Goal: Information Seeking & Learning: Learn about a topic

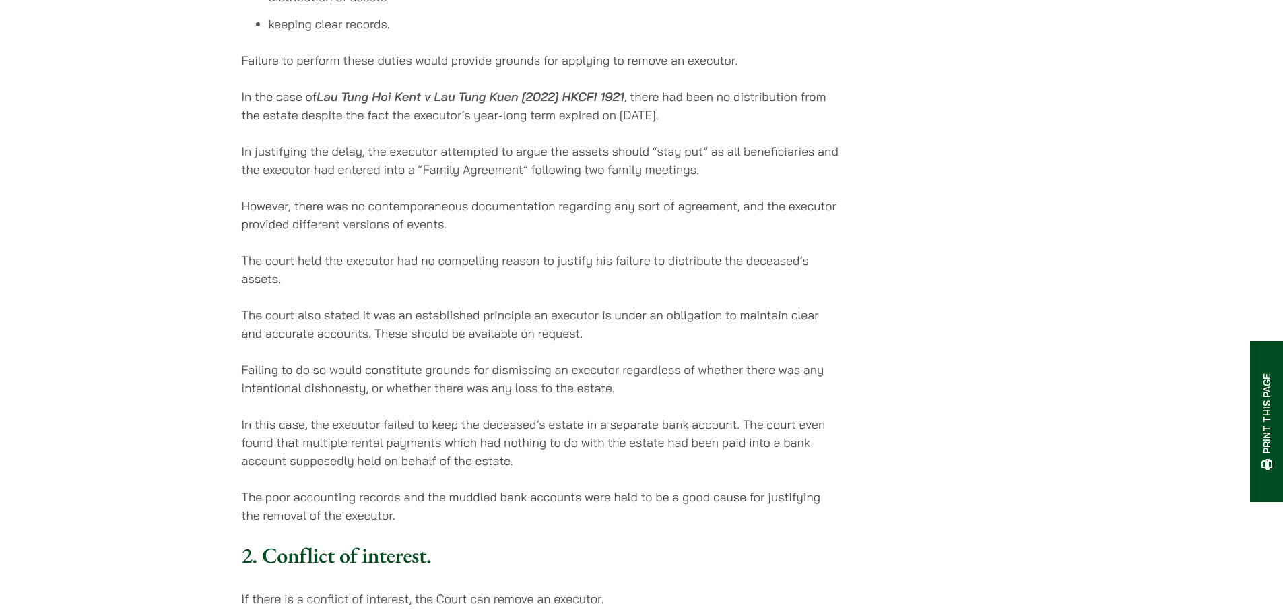
scroll to position [1347, 0]
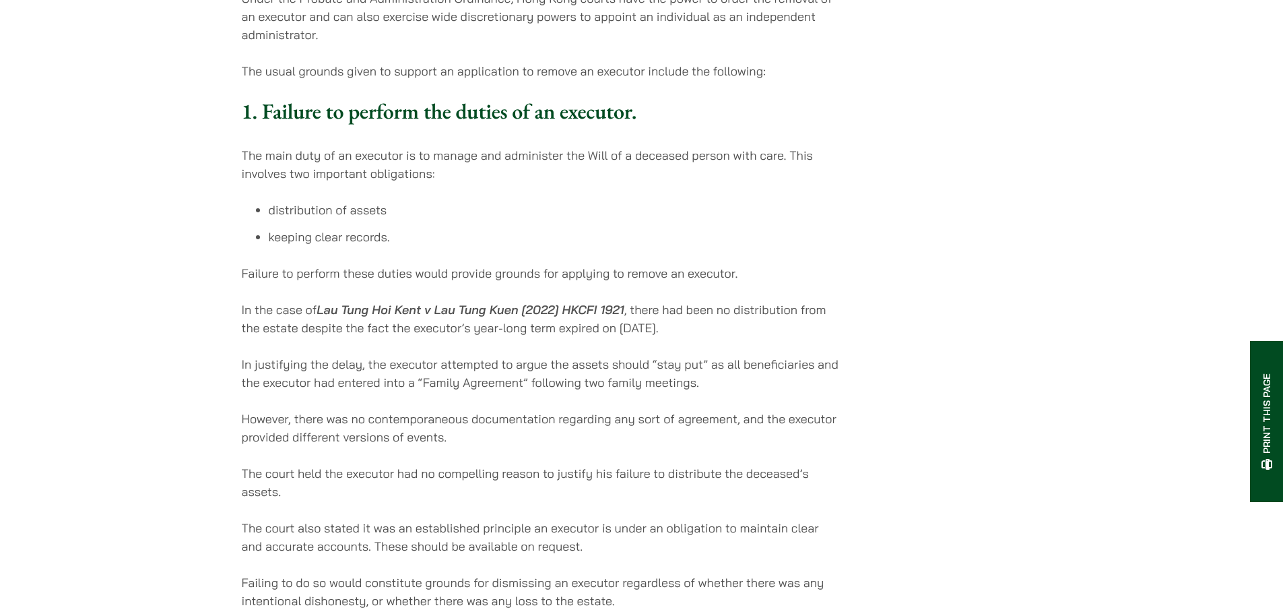
drag, startPoint x: 701, startPoint y: 273, endPoint x: 236, endPoint y: 257, distance: 465.1
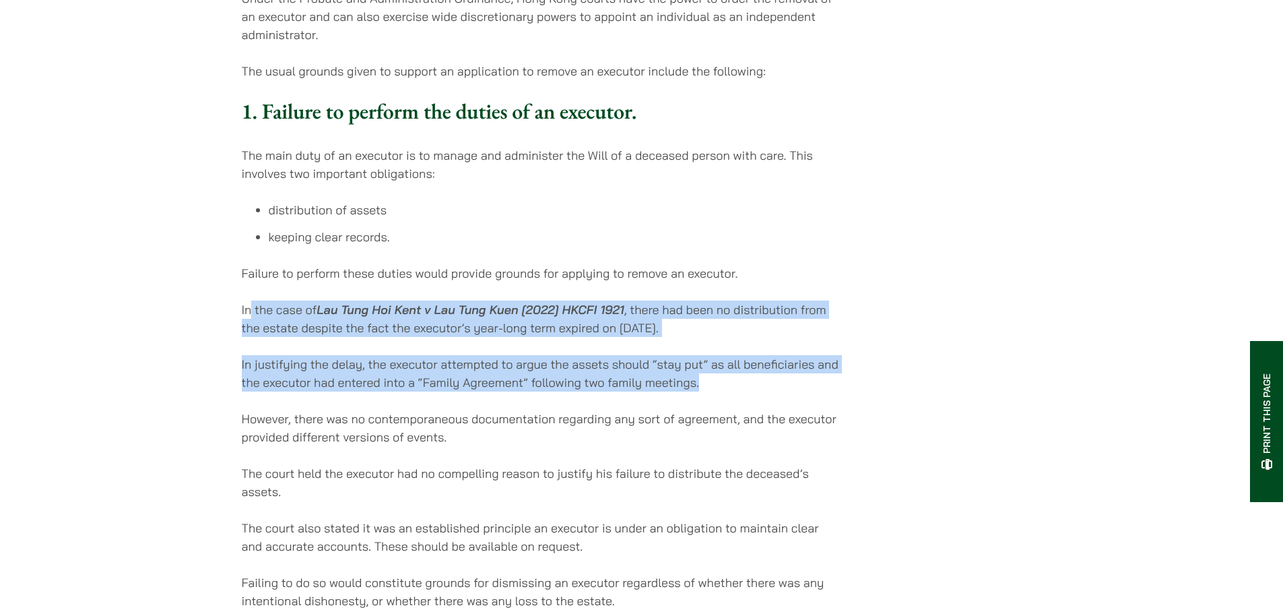
drag, startPoint x: 729, startPoint y: 326, endPoint x: 251, endPoint y: 250, distance: 484.3
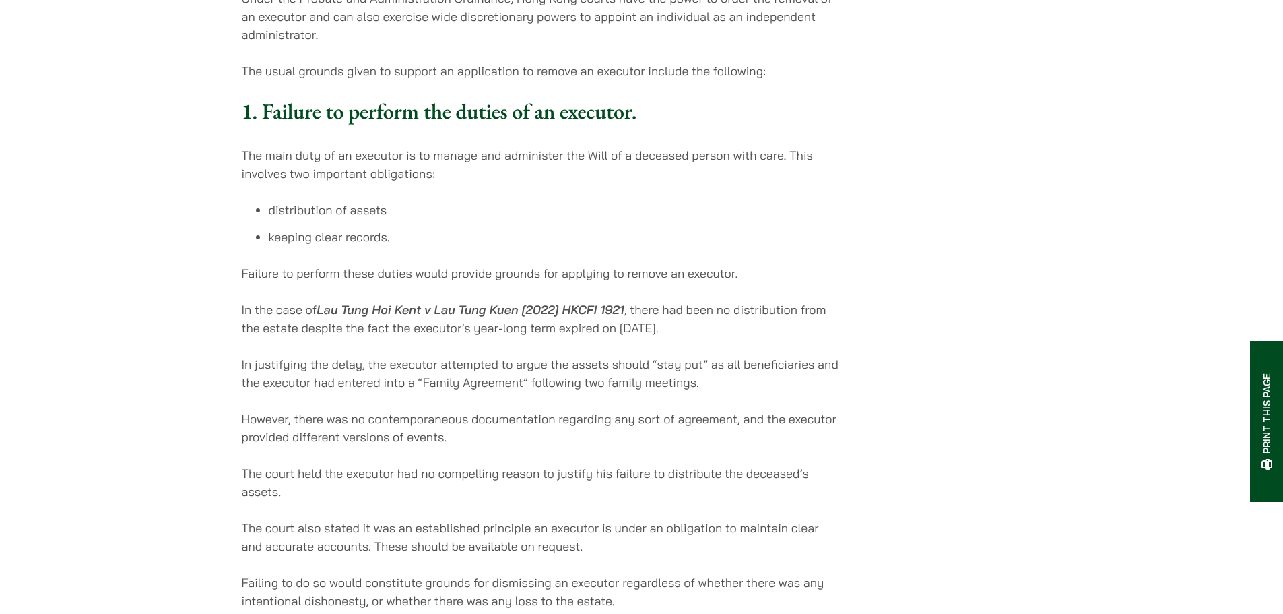
click at [612, 410] on p "However, there was no contemporaneous documentation regarding any sort of agree…" at bounding box center [542, 428] width 600 height 36
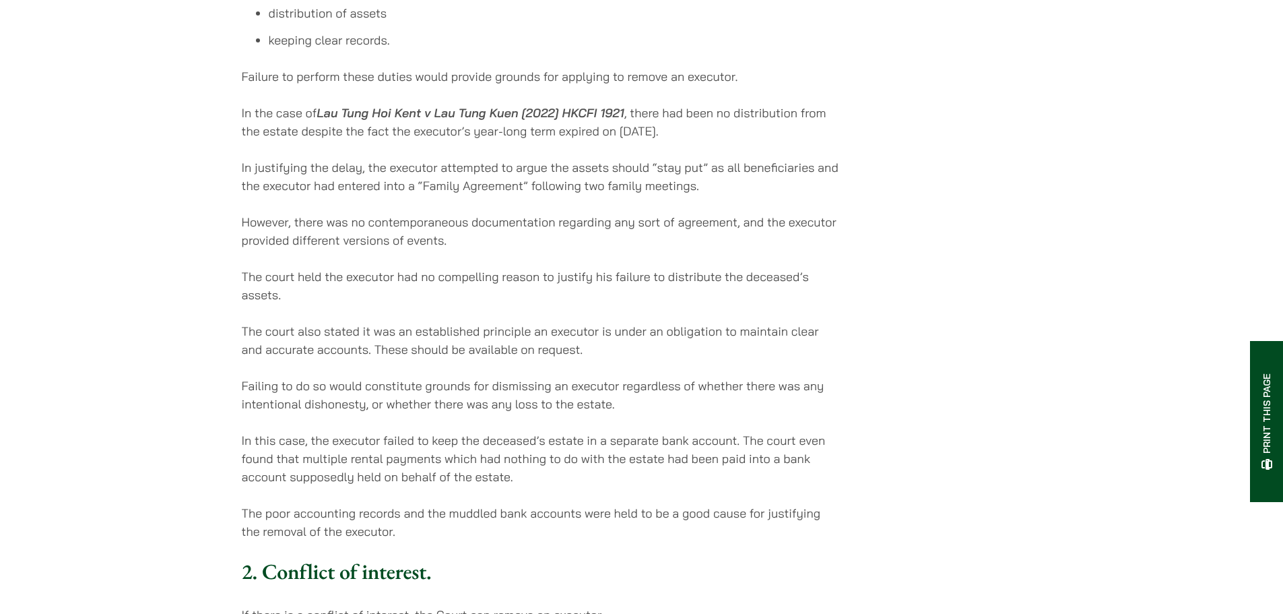
scroll to position [1549, 0]
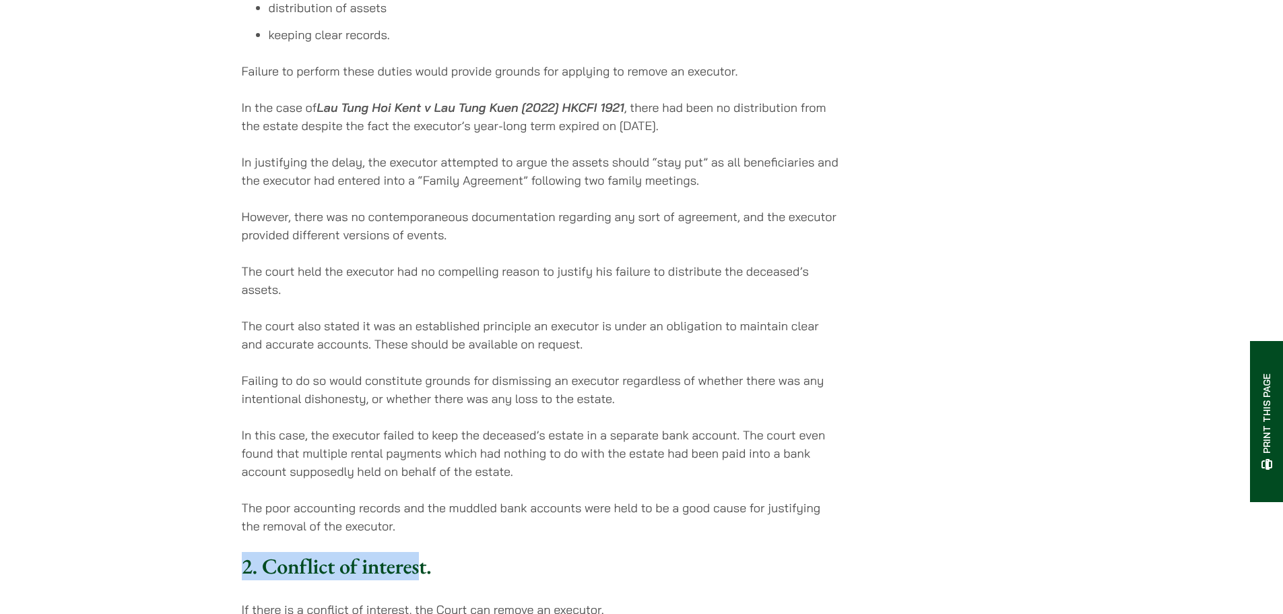
drag, startPoint x: 422, startPoint y: 482, endPoint x: 412, endPoint y: 472, distance: 14.8
click at [416, 498] on p "The poor accounting records and the muddled bank accounts were held to be a goo…" at bounding box center [542, 516] width 600 height 36
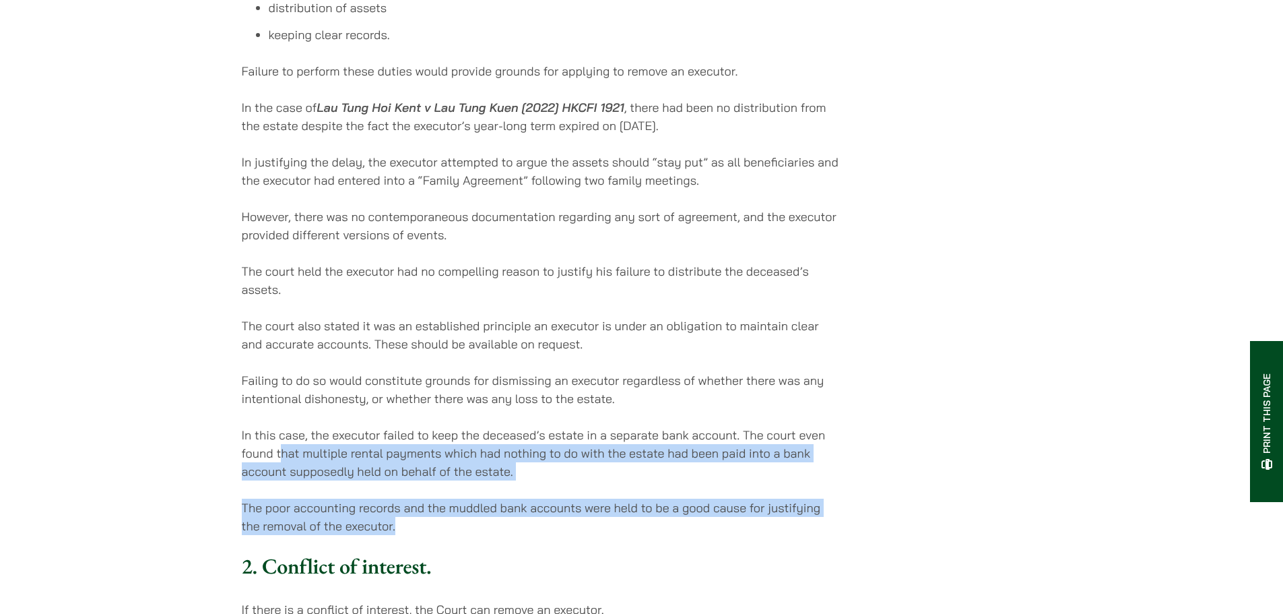
drag, startPoint x: 427, startPoint y: 462, endPoint x: 280, endPoint y: 384, distance: 166.3
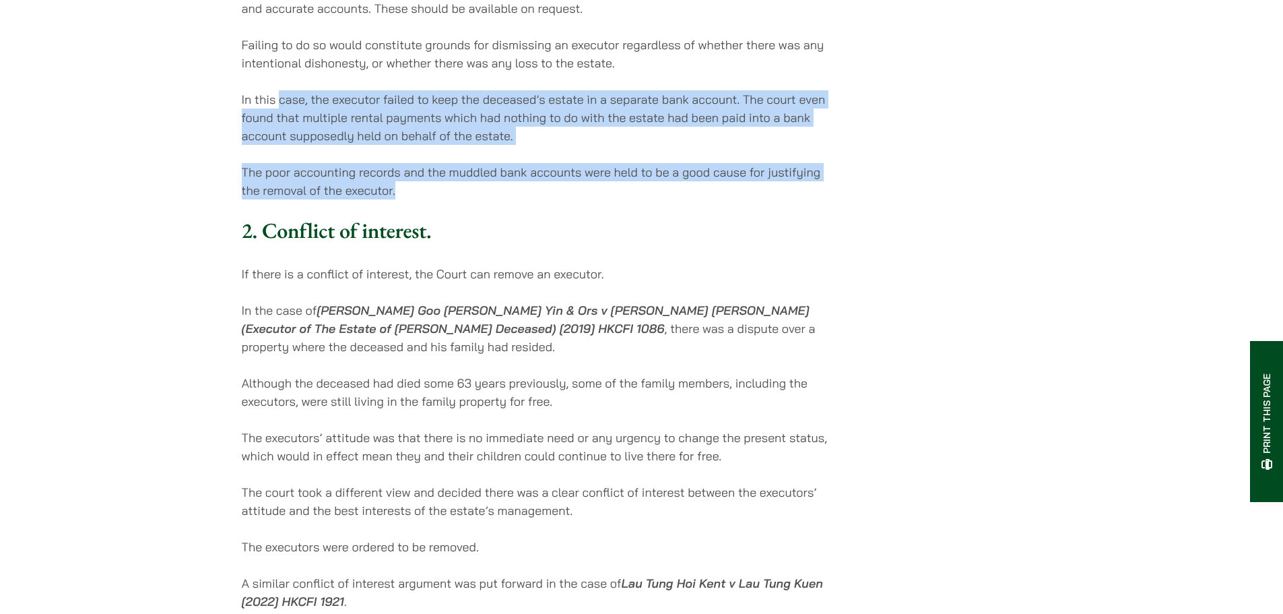
scroll to position [1615, 0]
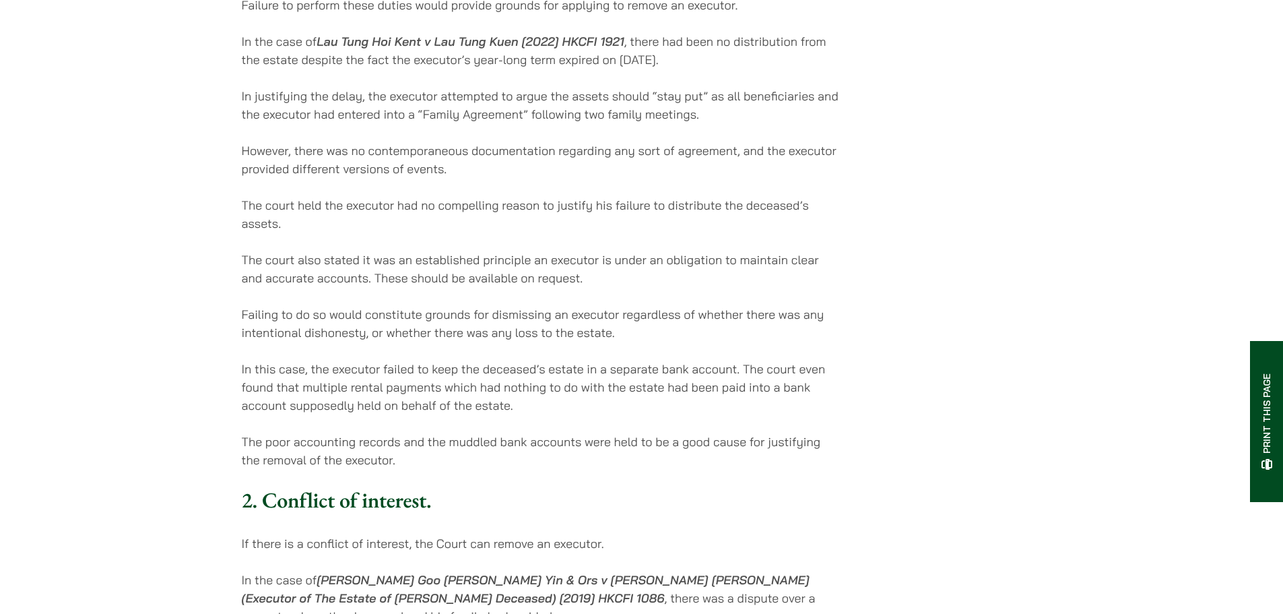
click at [602, 251] on p "The court also stated it was an established principle an executor is under an o…" at bounding box center [542, 269] width 600 height 36
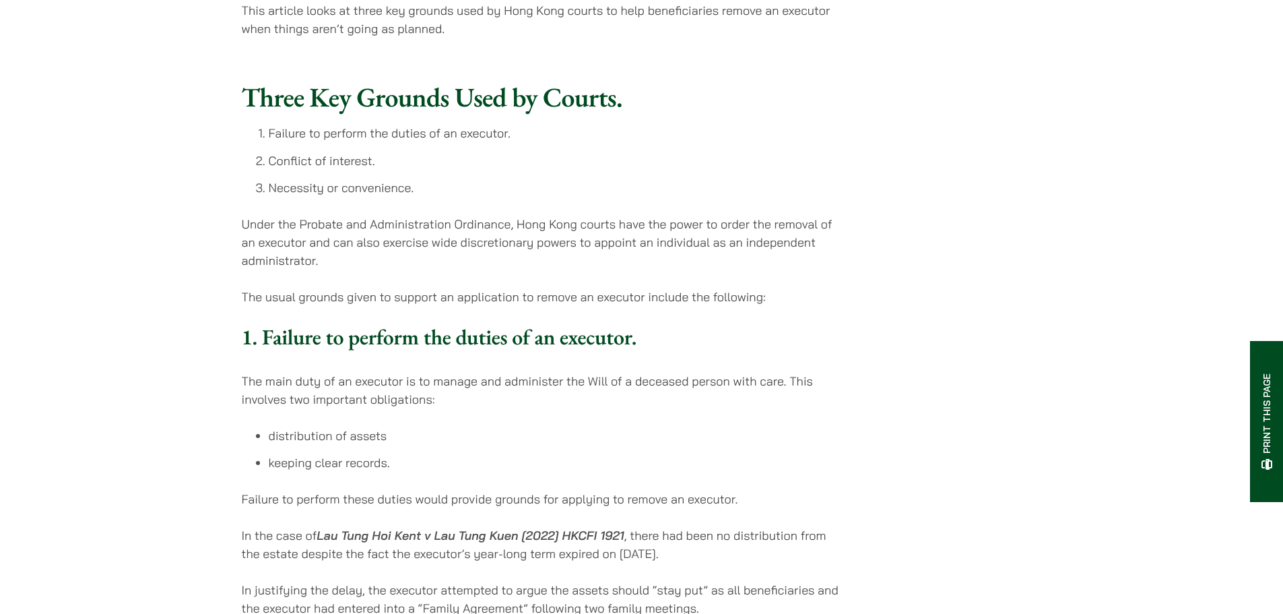
scroll to position [1213, 0]
